Goal: Find specific page/section: Find specific page/section

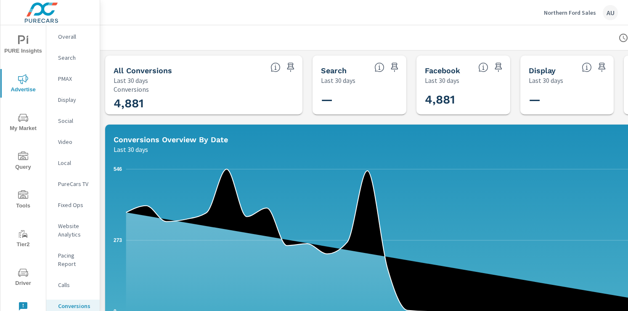
scroll to position [63, 0]
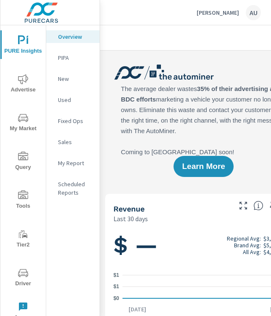
scroll to position [0, 0]
click at [20, 283] on span "Driver" at bounding box center [23, 278] width 40 height 21
